Goal: Navigation & Orientation: Go to known website

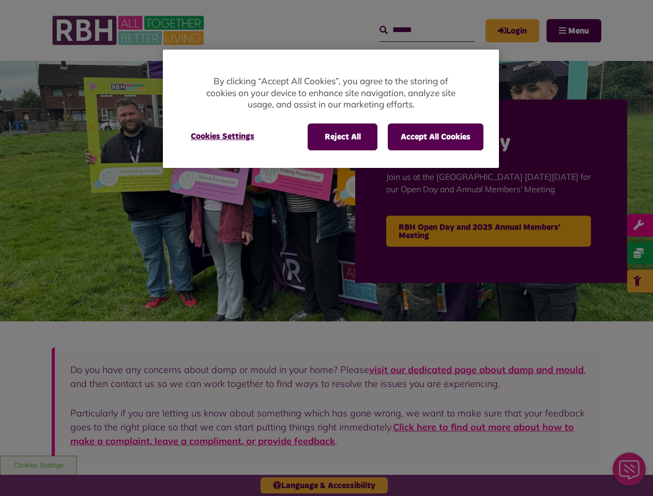
click at [326, 248] on div at bounding box center [326, 248] width 653 height 496
click at [342, 137] on button "Reject All" at bounding box center [342, 136] width 70 height 27
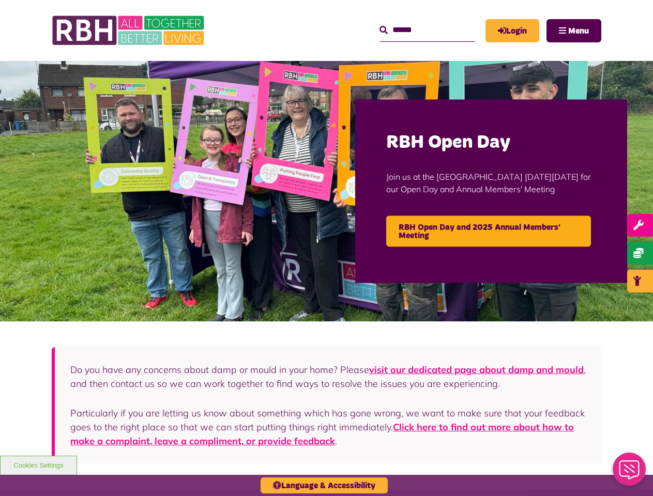
click at [435, 137] on button "Accept All Cookies" at bounding box center [436, 136] width 96 height 27
click at [222, 136] on img at bounding box center [326, 191] width 653 height 260
